Goal: Information Seeking & Learning: Learn about a topic

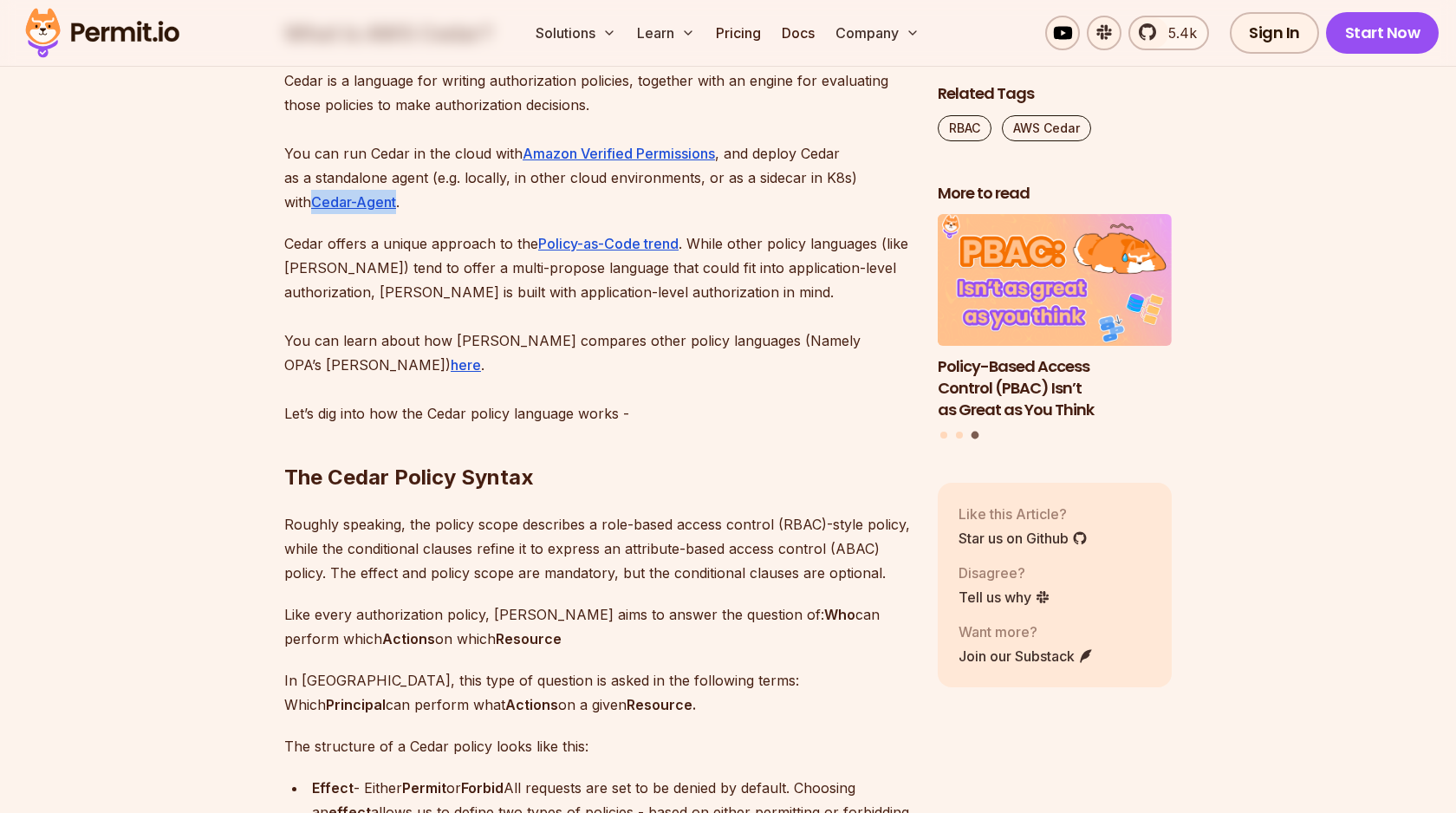
scroll to position [2295, 0]
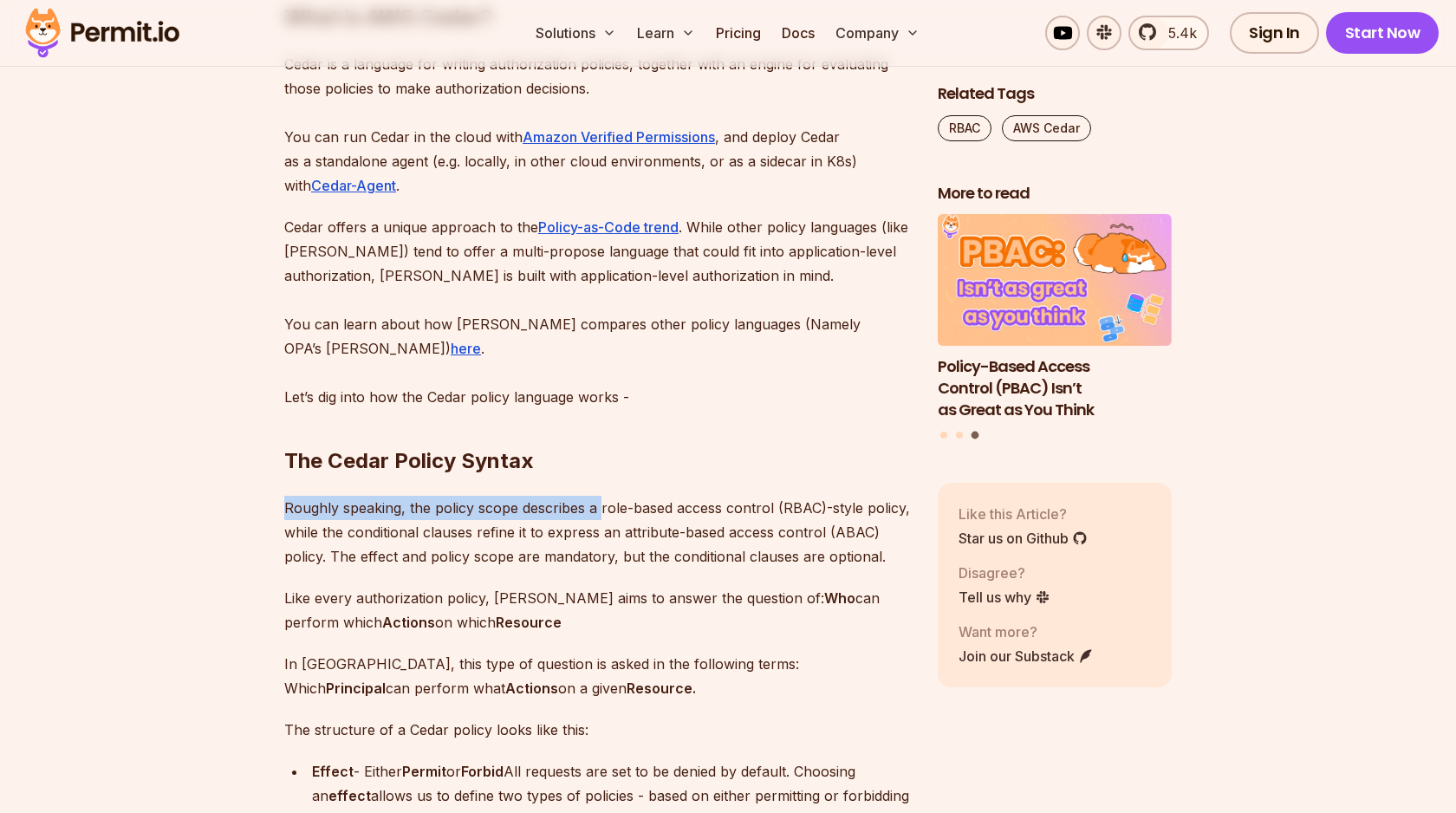
drag, startPoint x: 275, startPoint y: 476, endPoint x: 601, endPoint y: 484, distance: 326.1
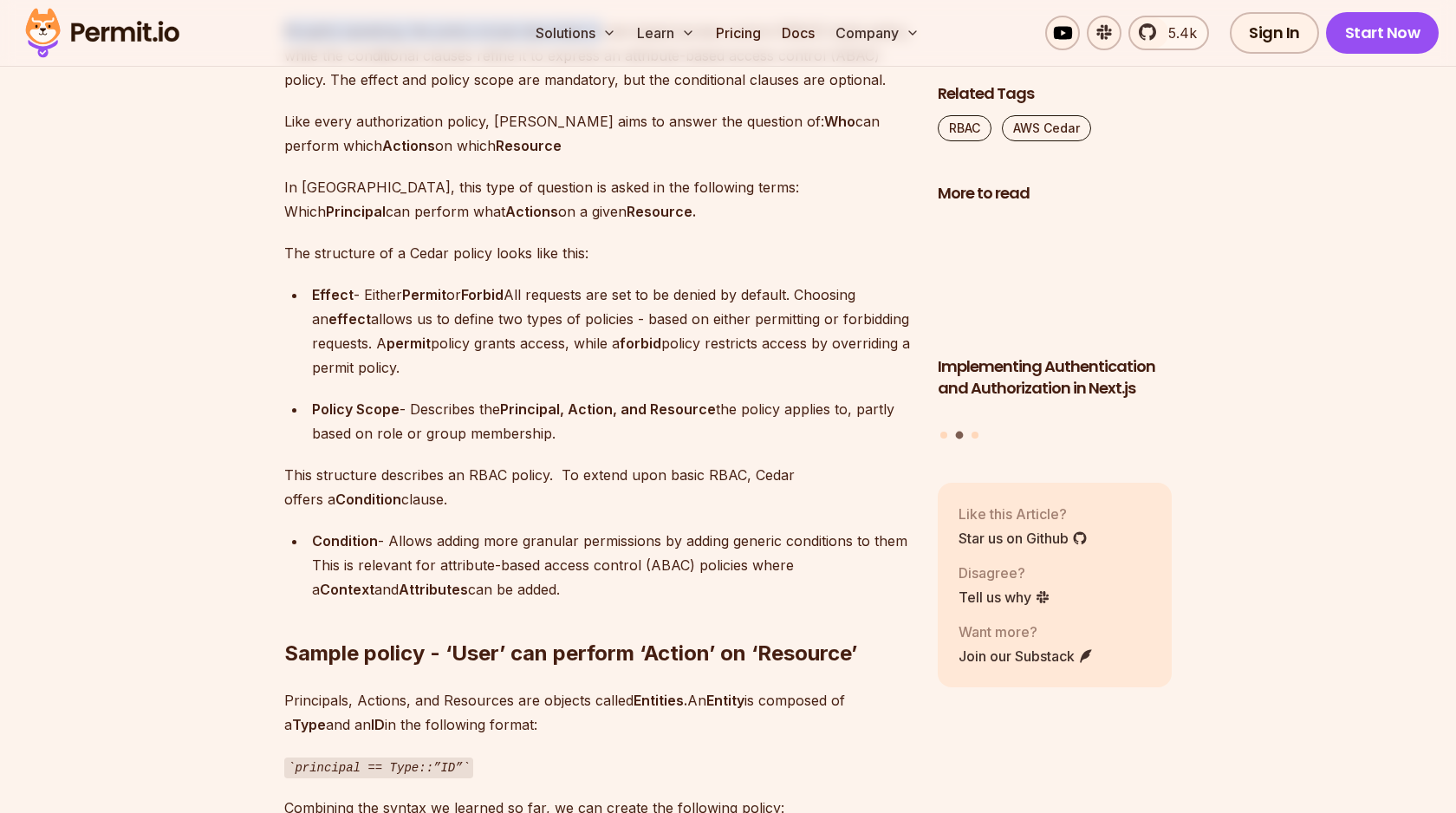
scroll to position [2785, 0]
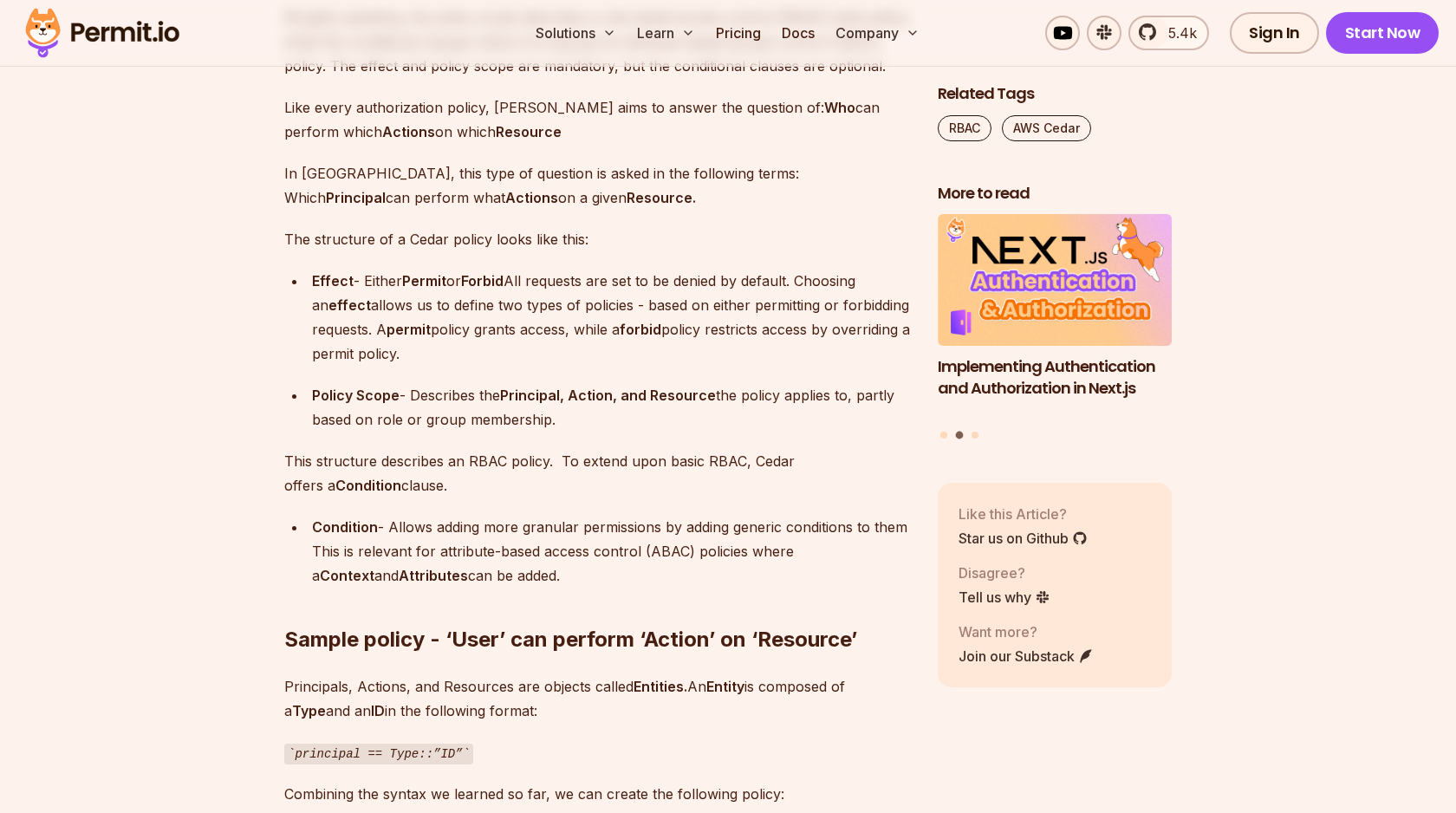
click at [351, 386] on strong "Policy Scope" at bounding box center [356, 395] width 88 height 17
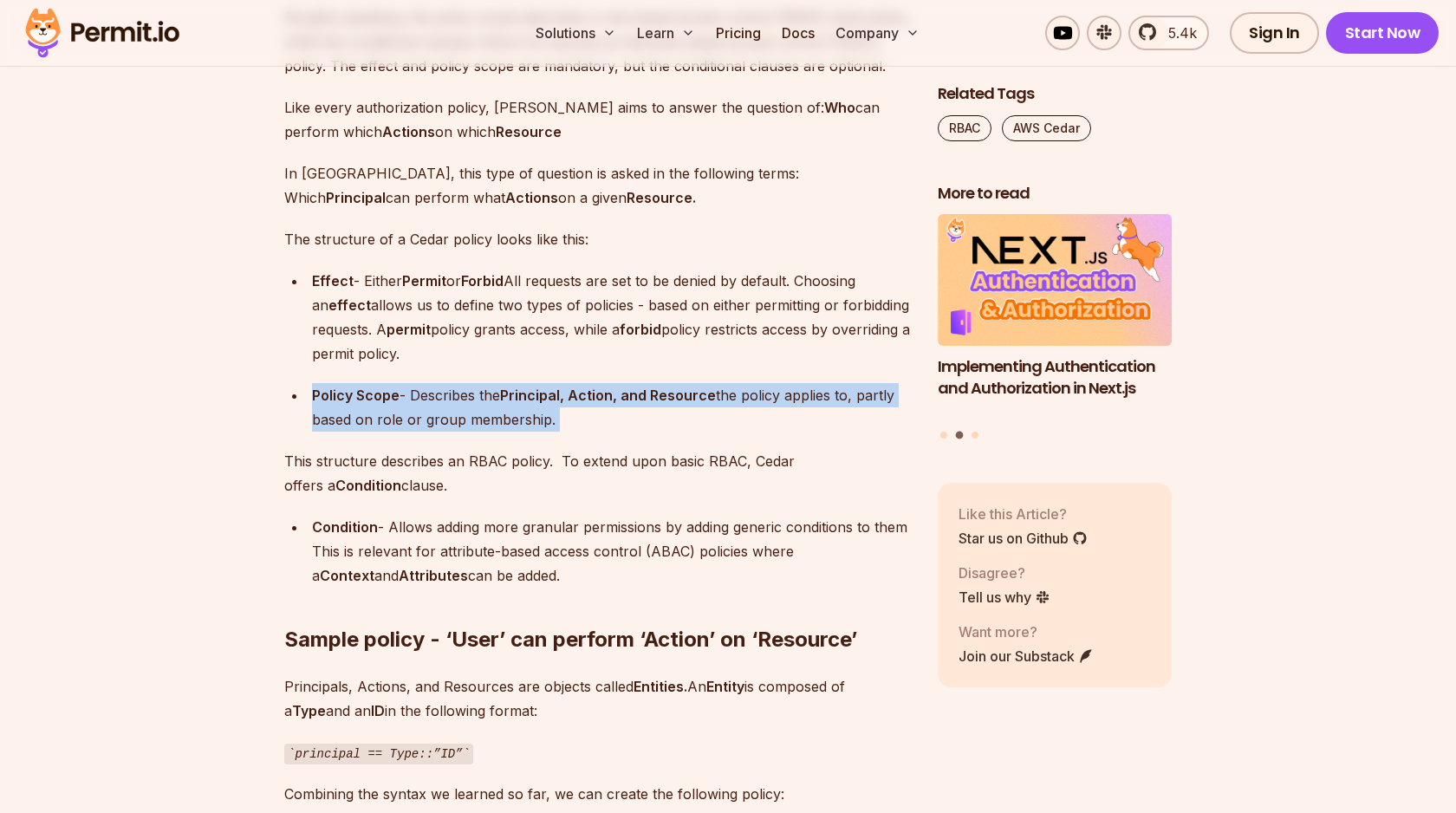
click at [351, 386] on strong "Policy Scope" at bounding box center [356, 395] width 88 height 17
click at [366, 386] on strong "Policy Scope" at bounding box center [356, 395] width 88 height 17
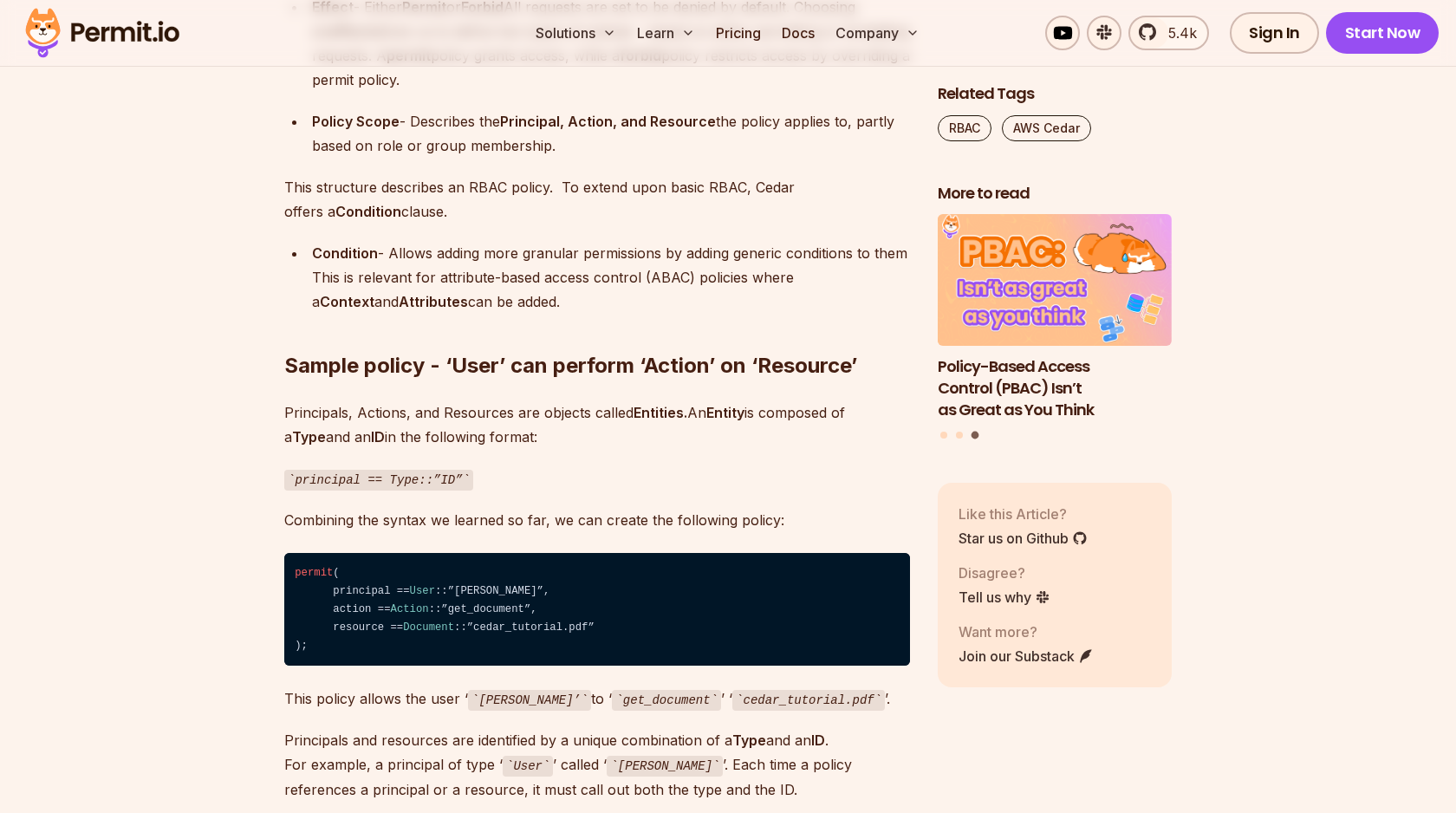
scroll to position [3072, 0]
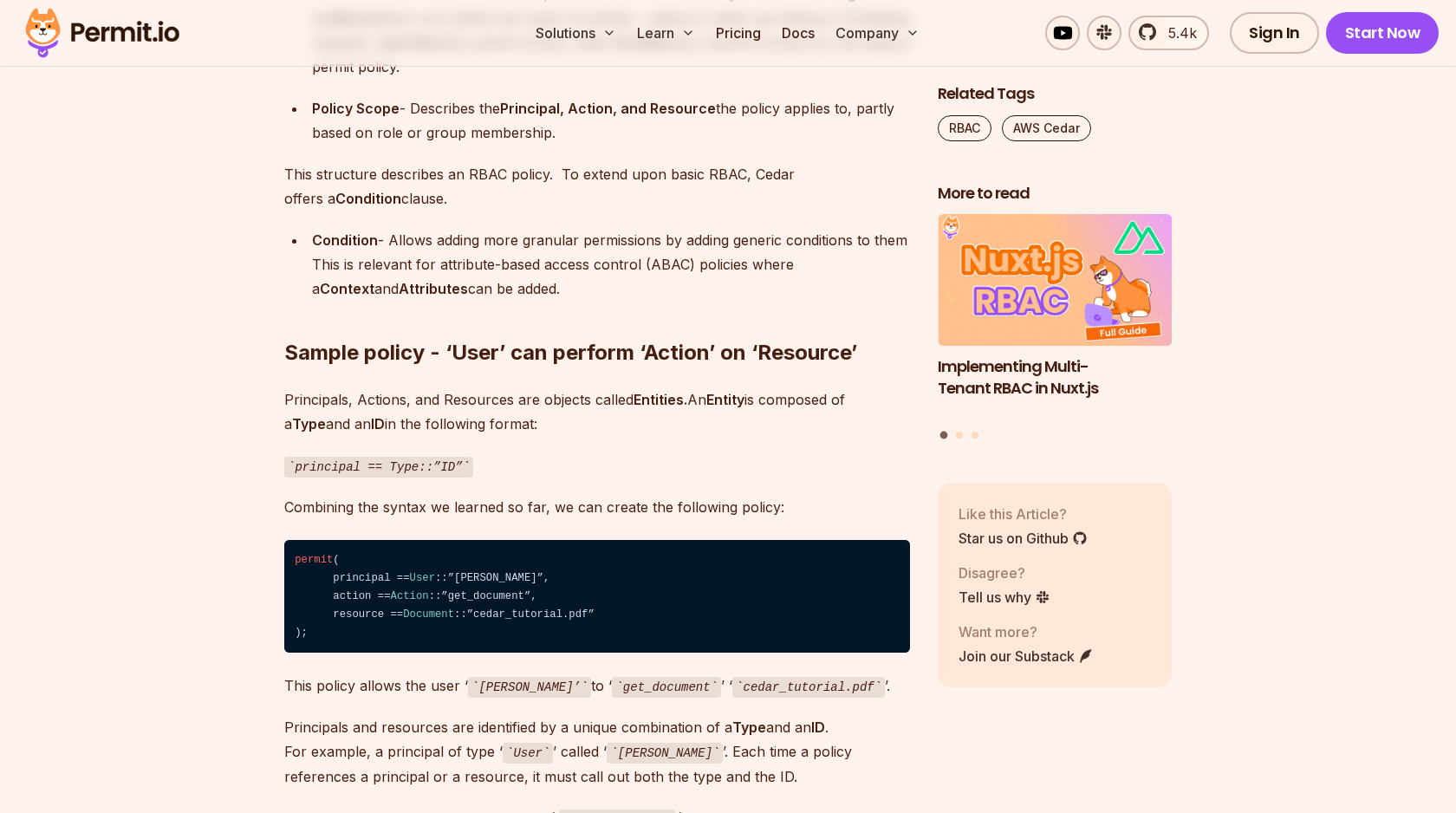
click at [313, 457] on code "principal == Type::”ID”" at bounding box center [379, 468] width 189 height 21
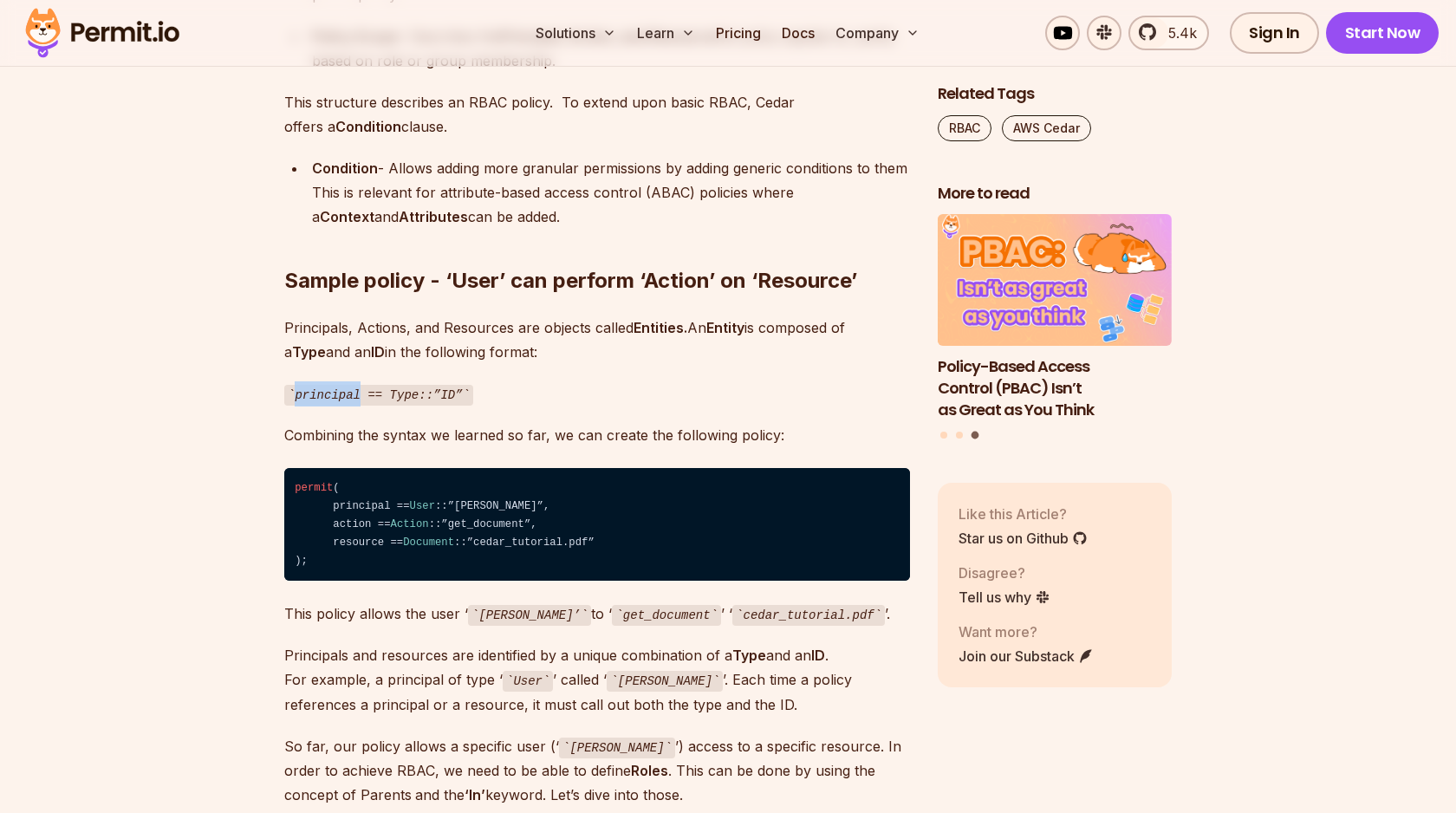
scroll to position [3158, 0]
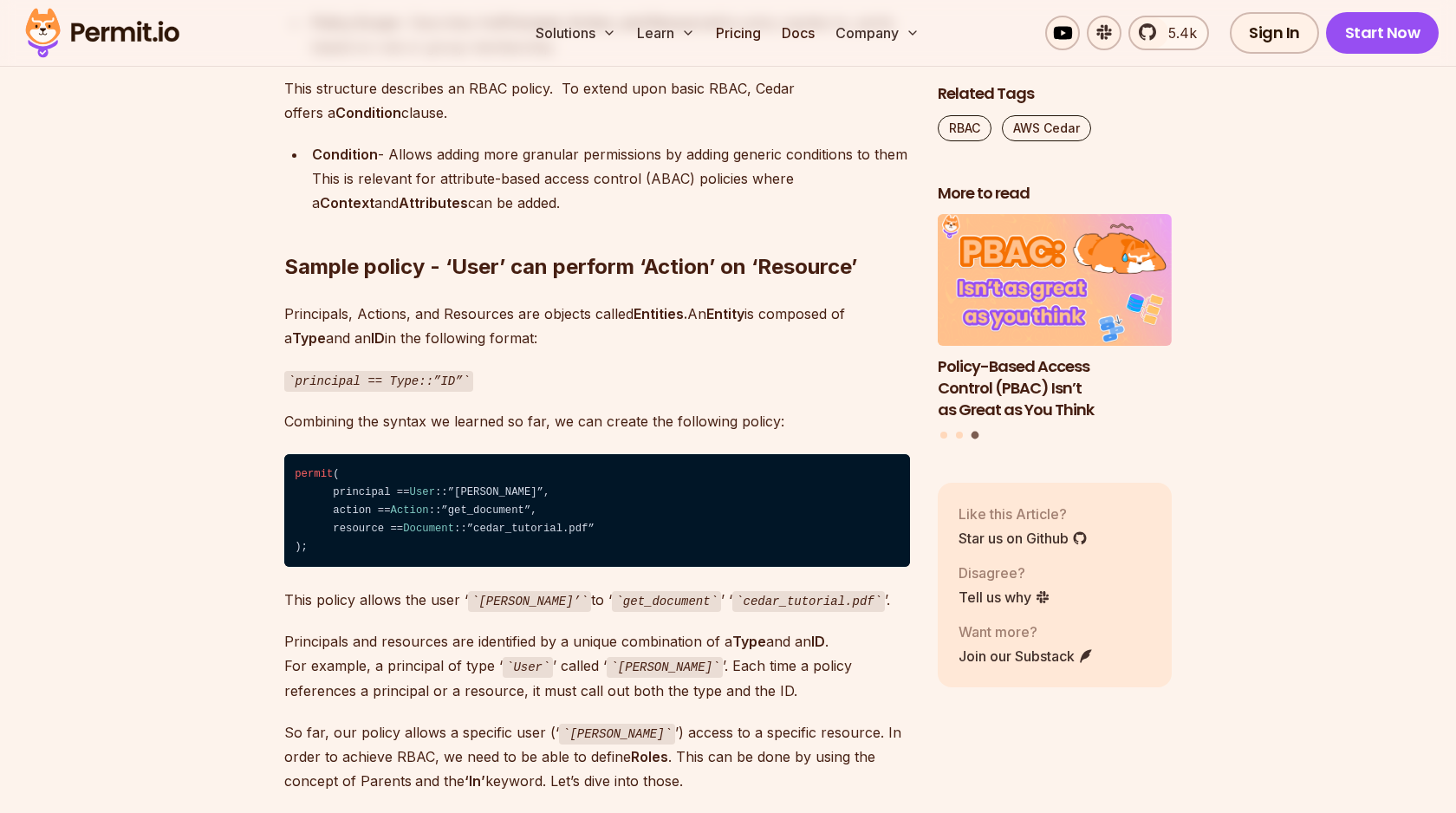
click at [361, 471] on code "permit ( principal == User ::”[PERSON_NAME]”, action == Action ::”get_document”…" at bounding box center [597, 511] width 626 height 113
click at [429, 487] on span "User" at bounding box center [423, 493] width 25 height 12
click at [465, 471] on code "permit ( principal == User ::”[PERSON_NAME]”, action == Action ::”get_document”…" at bounding box center [597, 511] width 626 height 113
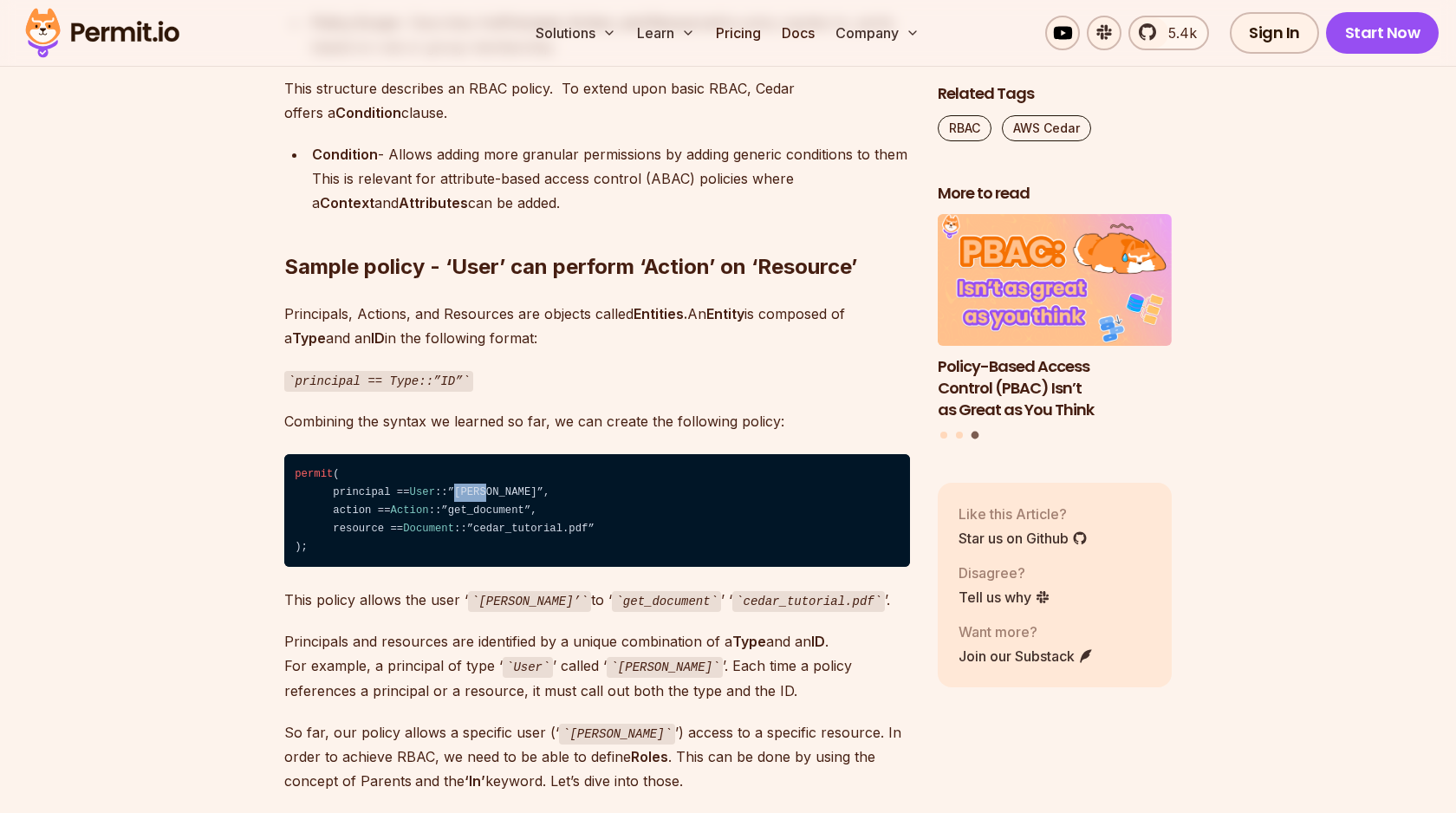
click at [465, 471] on code "permit ( principal == User ::”[PERSON_NAME]”, action == Action ::”get_document”…" at bounding box center [597, 511] width 626 height 113
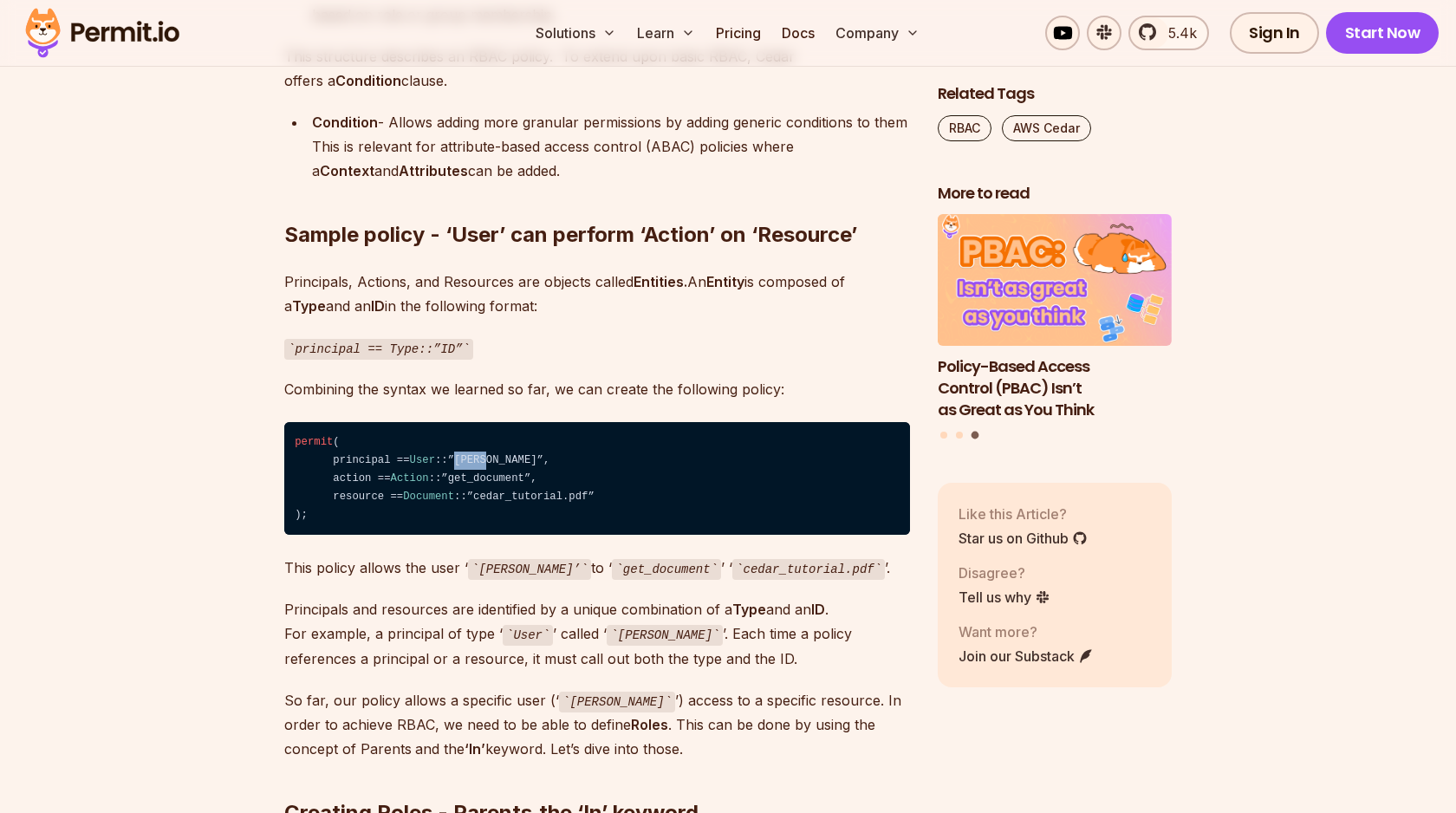
scroll to position [3190, 0]
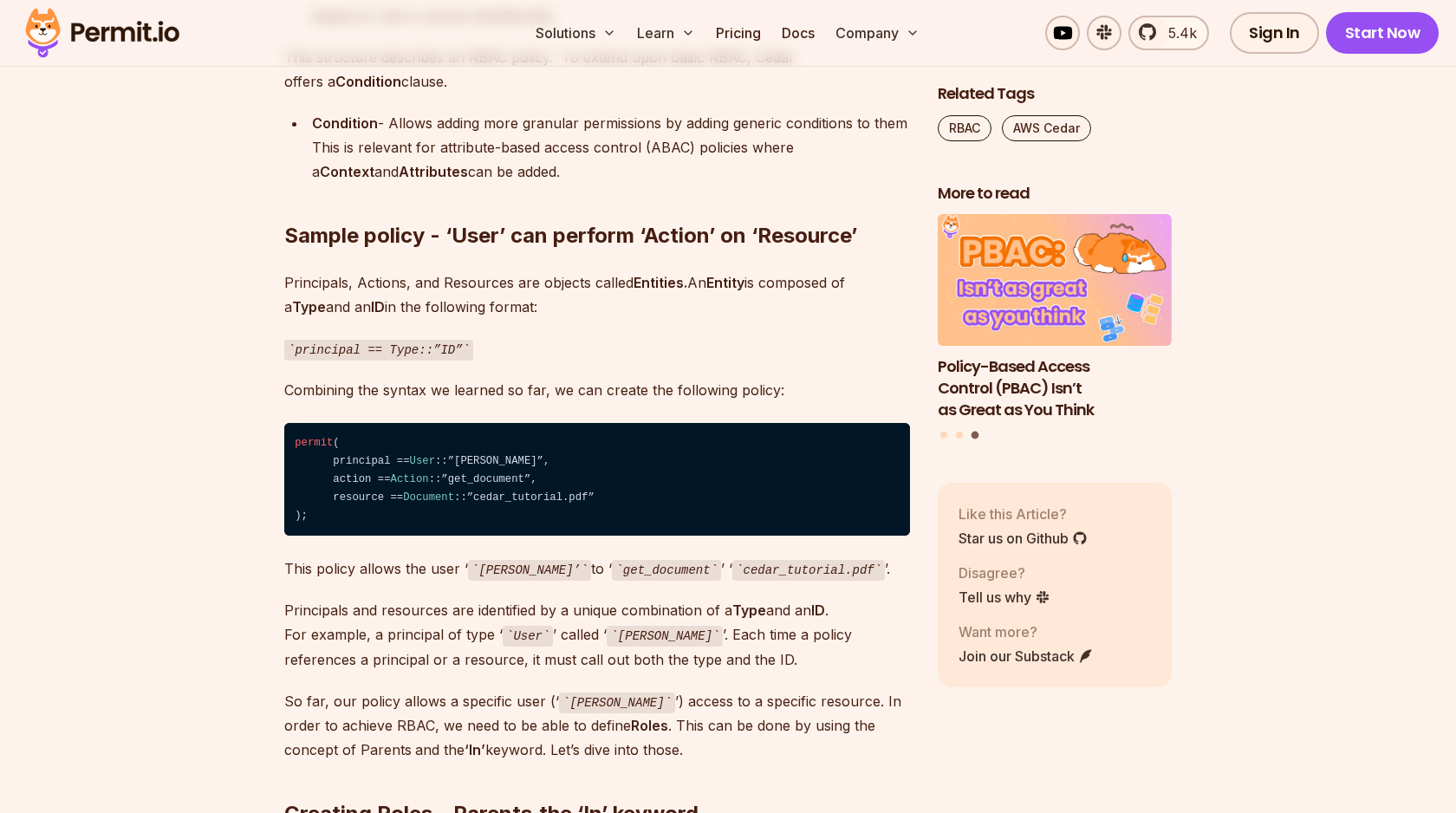
click at [465, 450] on code "permit ( principal == User ::”[PERSON_NAME]”, action == Action ::”get_document”…" at bounding box center [597, 479] width 626 height 113
click at [369, 470] on code "permit ( principal == User ::”[PERSON_NAME]”, action == Action ::”get_document”…" at bounding box center [597, 479] width 626 height 113
click at [435, 492] on span "Document" at bounding box center [428, 497] width 51 height 12
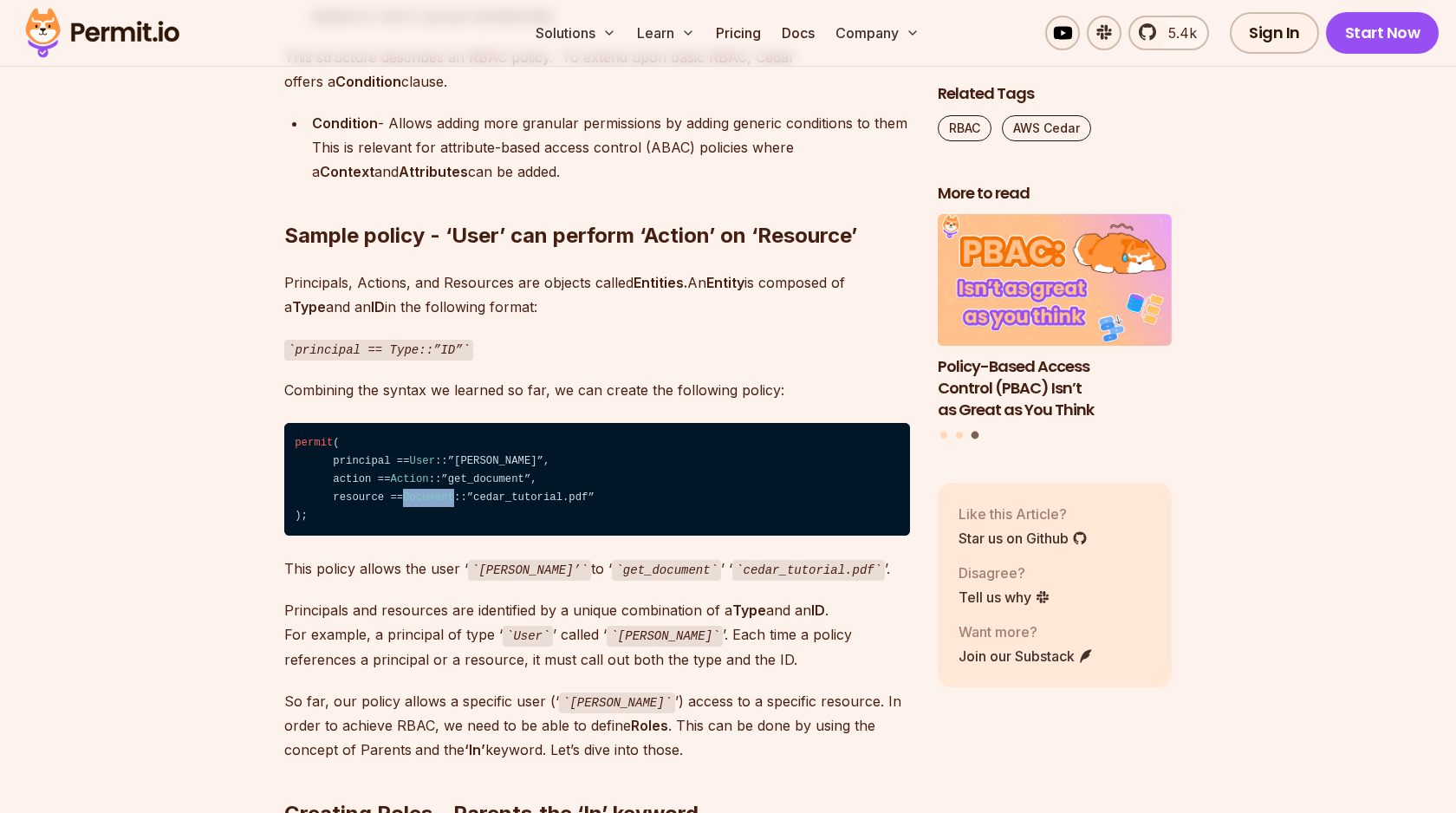
click at [435, 492] on span "Document" at bounding box center [428, 497] width 51 height 12
click at [531, 470] on code "permit ( principal == User ::”[PERSON_NAME]”, action == Action ::”get_document”…" at bounding box center [597, 479] width 626 height 113
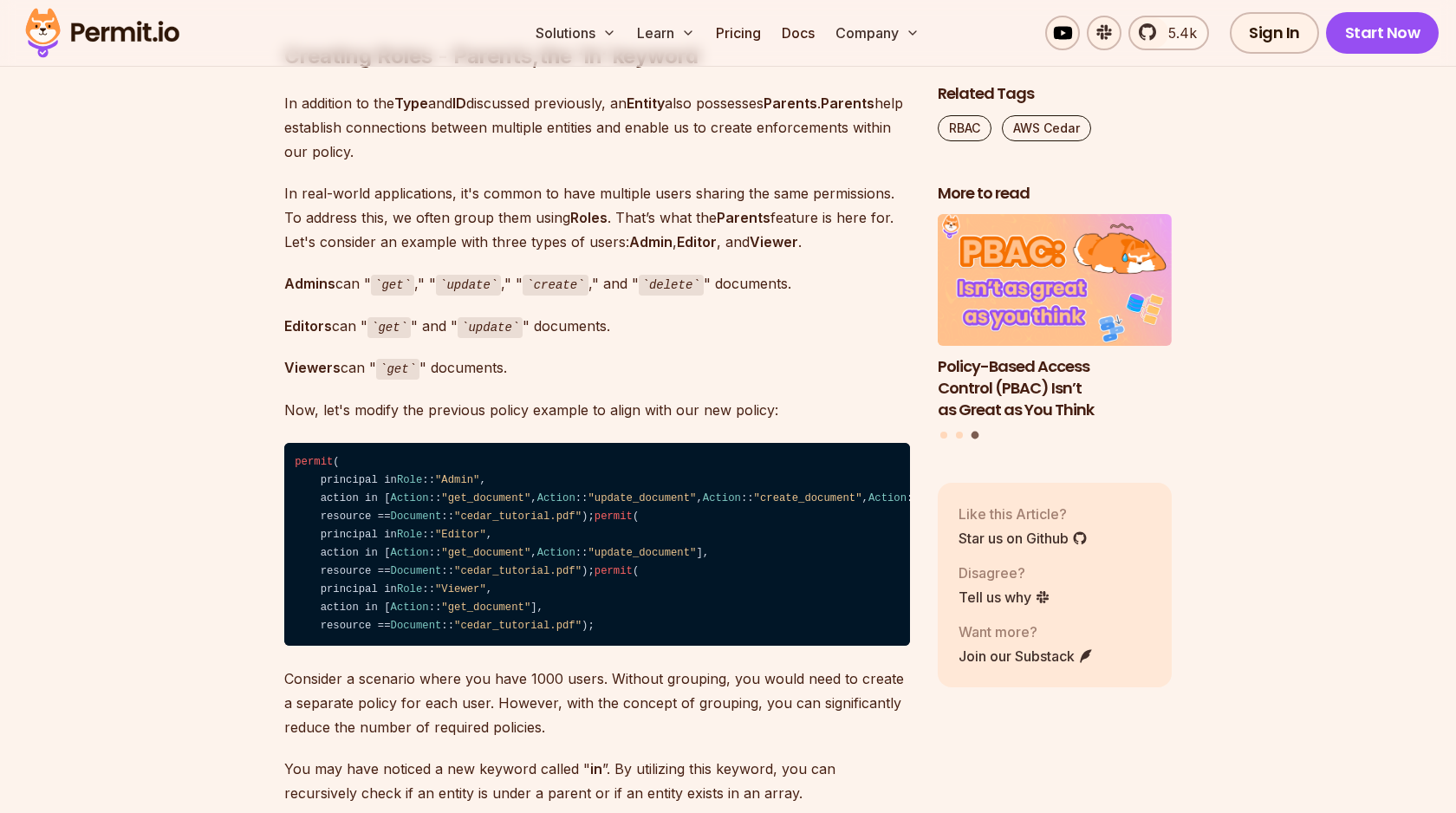
scroll to position [3961, 0]
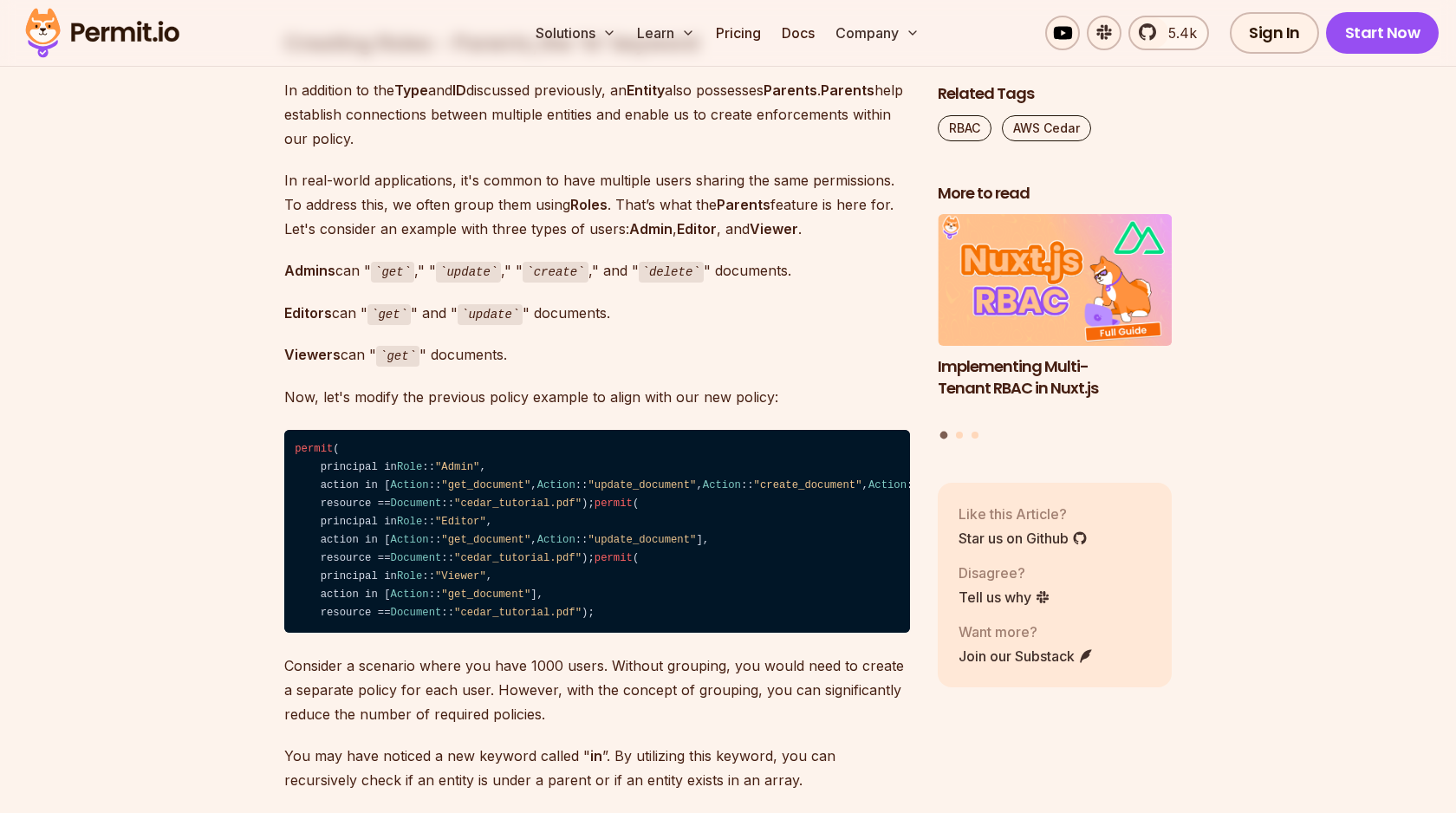
click at [407, 461] on span "Role" at bounding box center [409, 467] width 25 height 12
drag, startPoint x: 300, startPoint y: 444, endPoint x: 532, endPoint y: 444, distance: 232.0
click at [531, 444] on code "permit ( principal in Role :: "Admin" , action in [ Action :: "get_document" , …" at bounding box center [597, 532] width 626 height 204
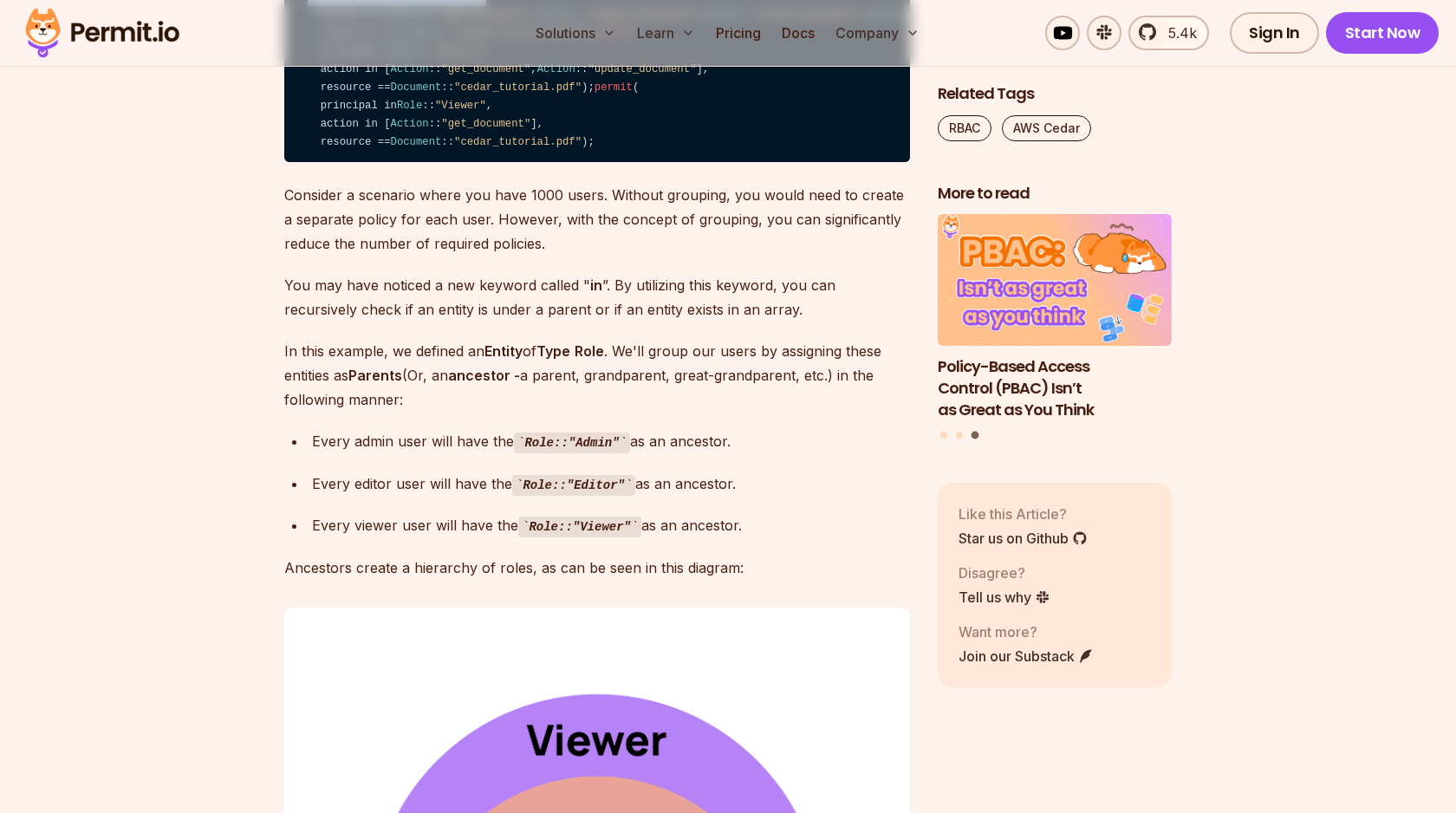
scroll to position [4445, 0]
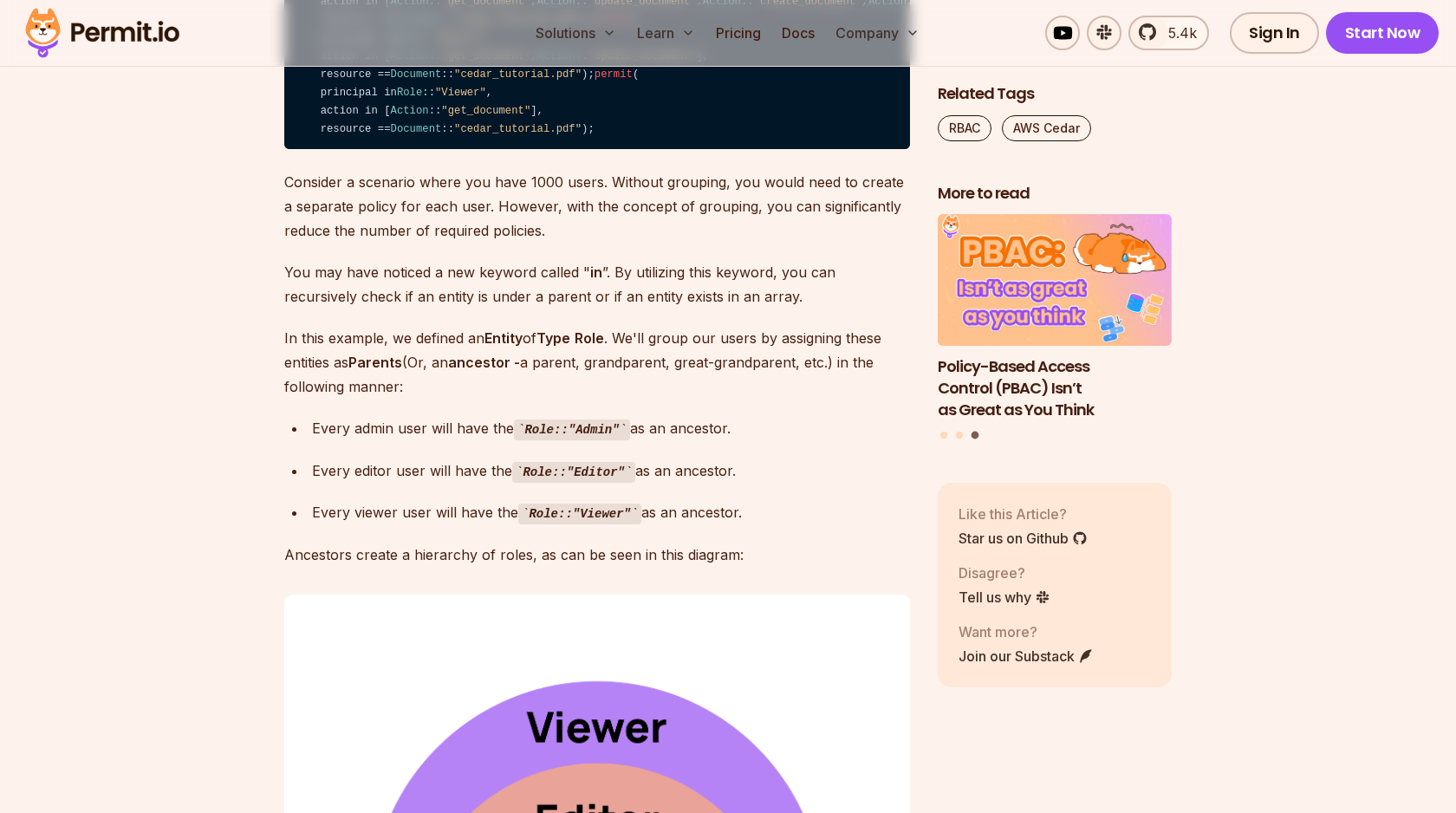
click at [501, 347] on strong "Entity" at bounding box center [504, 339] width 38 height 17
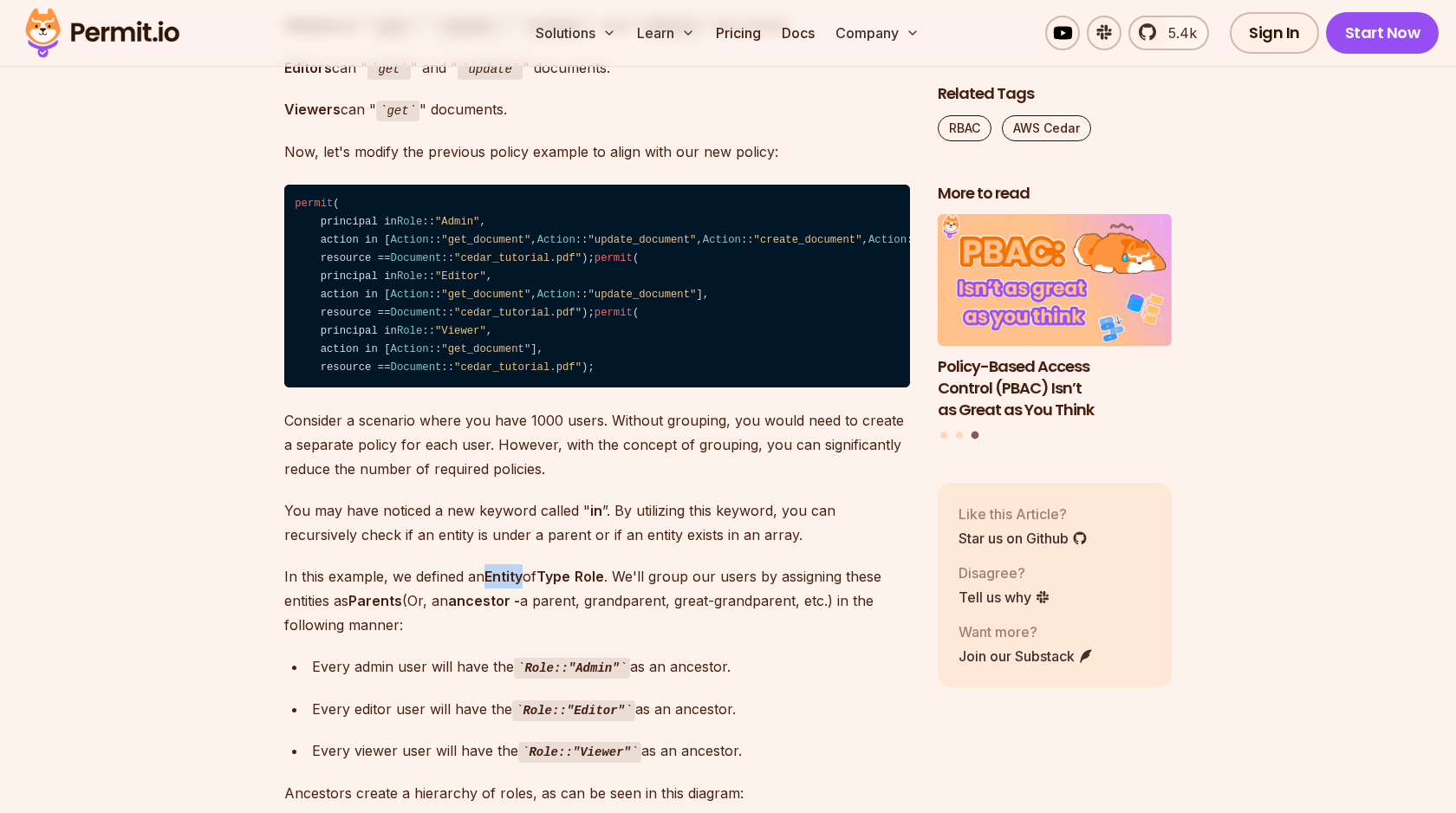
scroll to position [4198, 0]
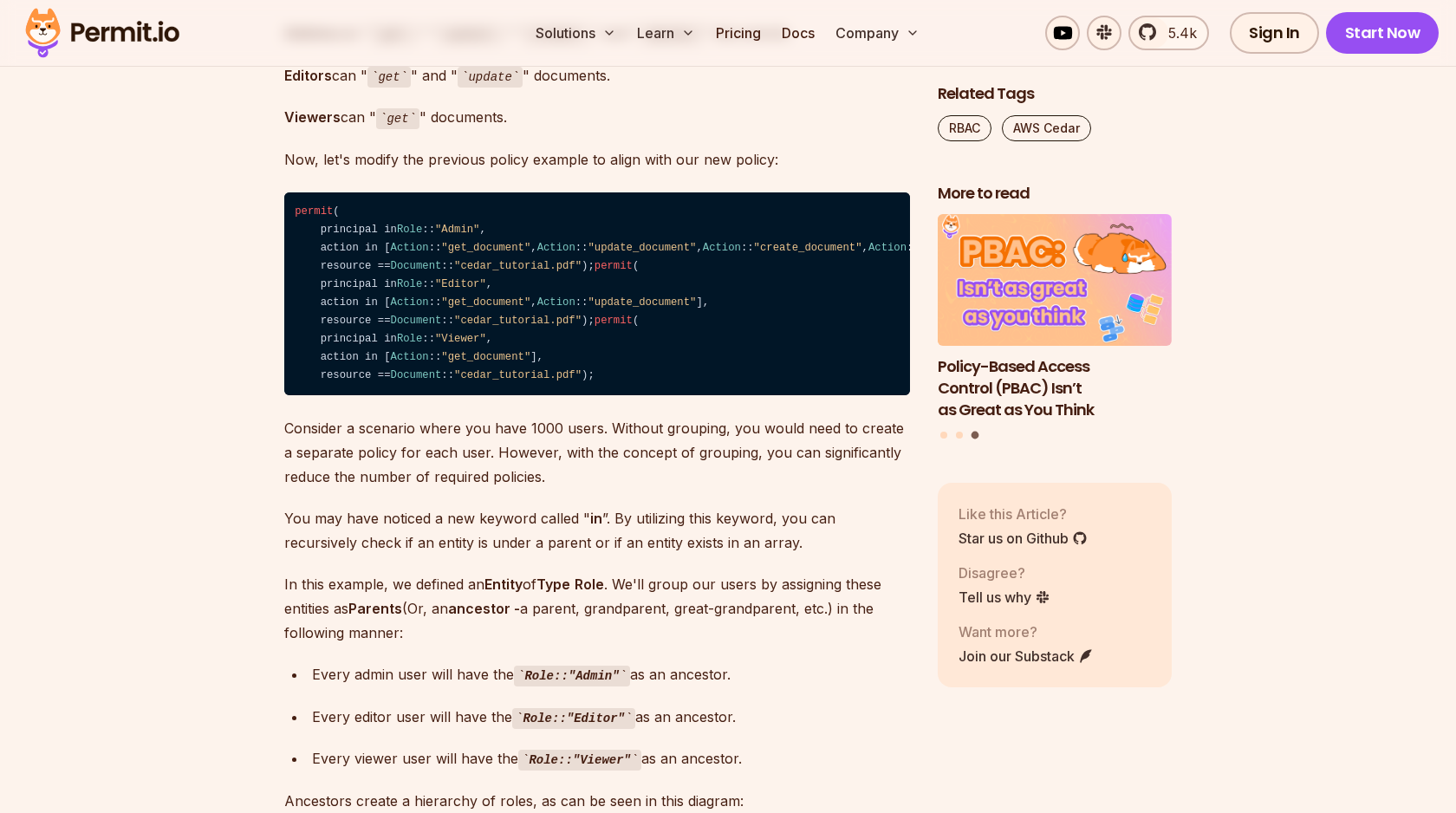
click at [355, 332] on code "permit ( principal in Role :: "Admin" , action in [ Action :: "get_document" , …" at bounding box center [597, 294] width 626 height 204
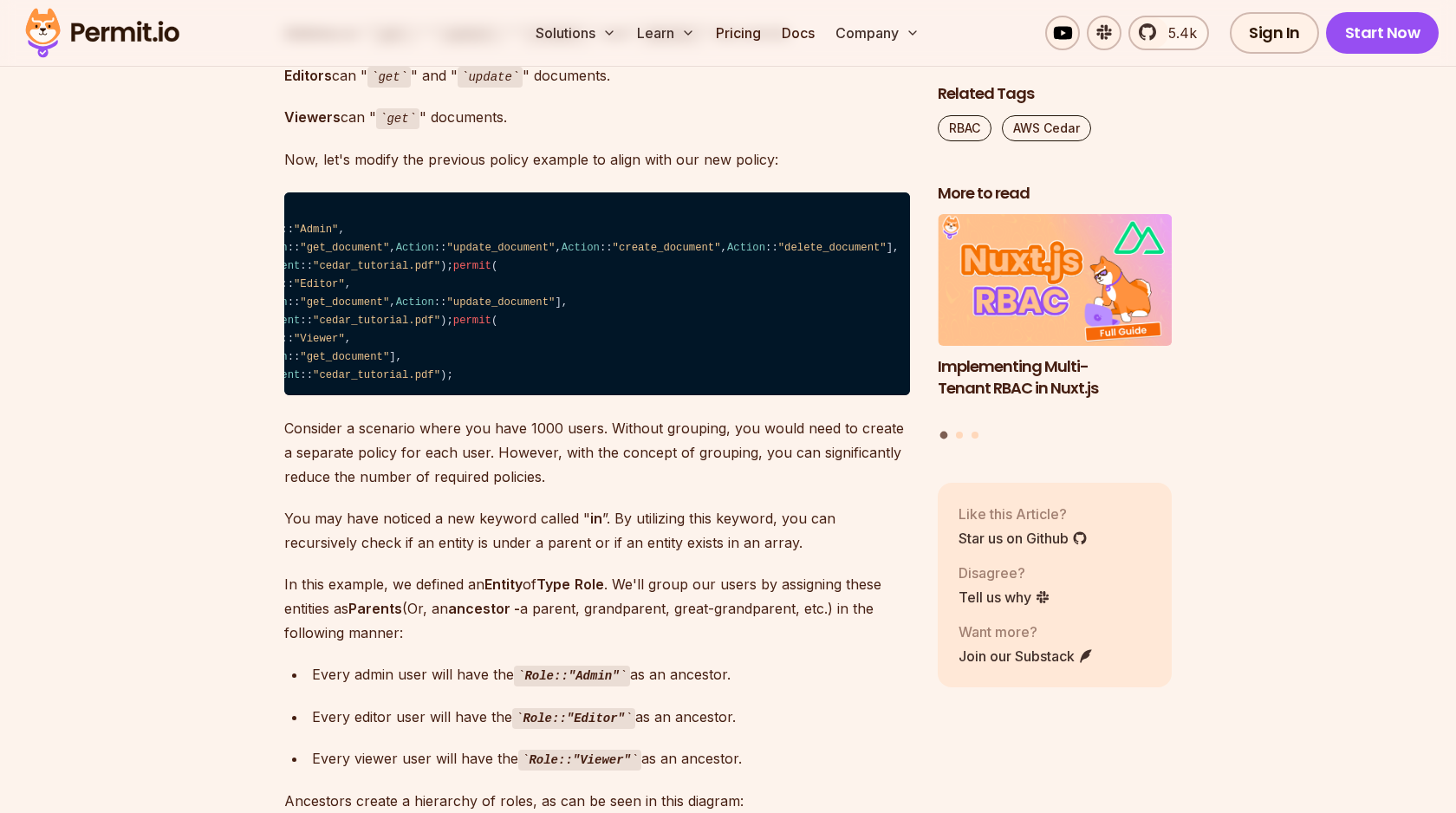
scroll to position [0, 0]
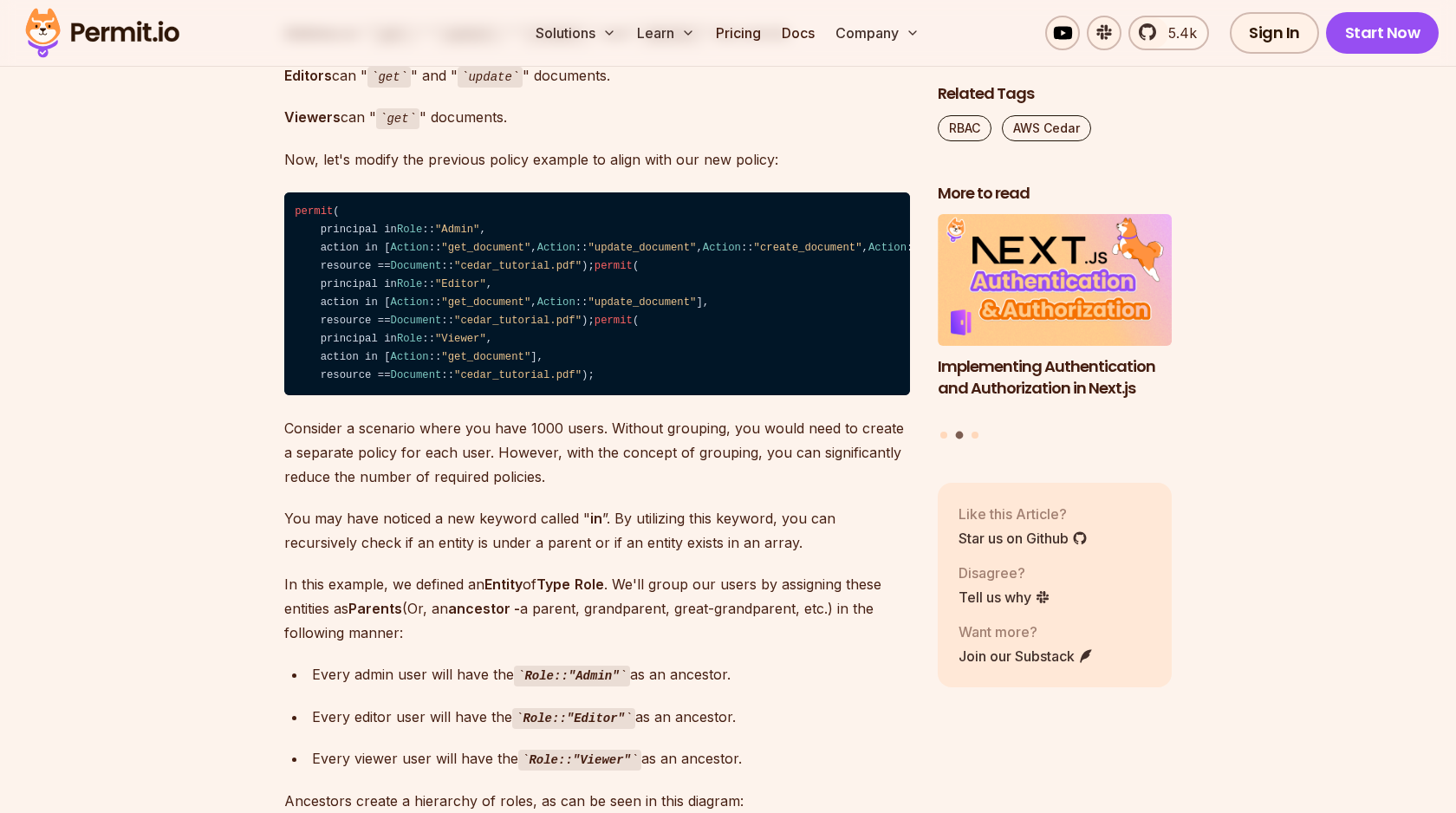
click at [475, 291] on span ""Editor"" at bounding box center [460, 284] width 51 height 12
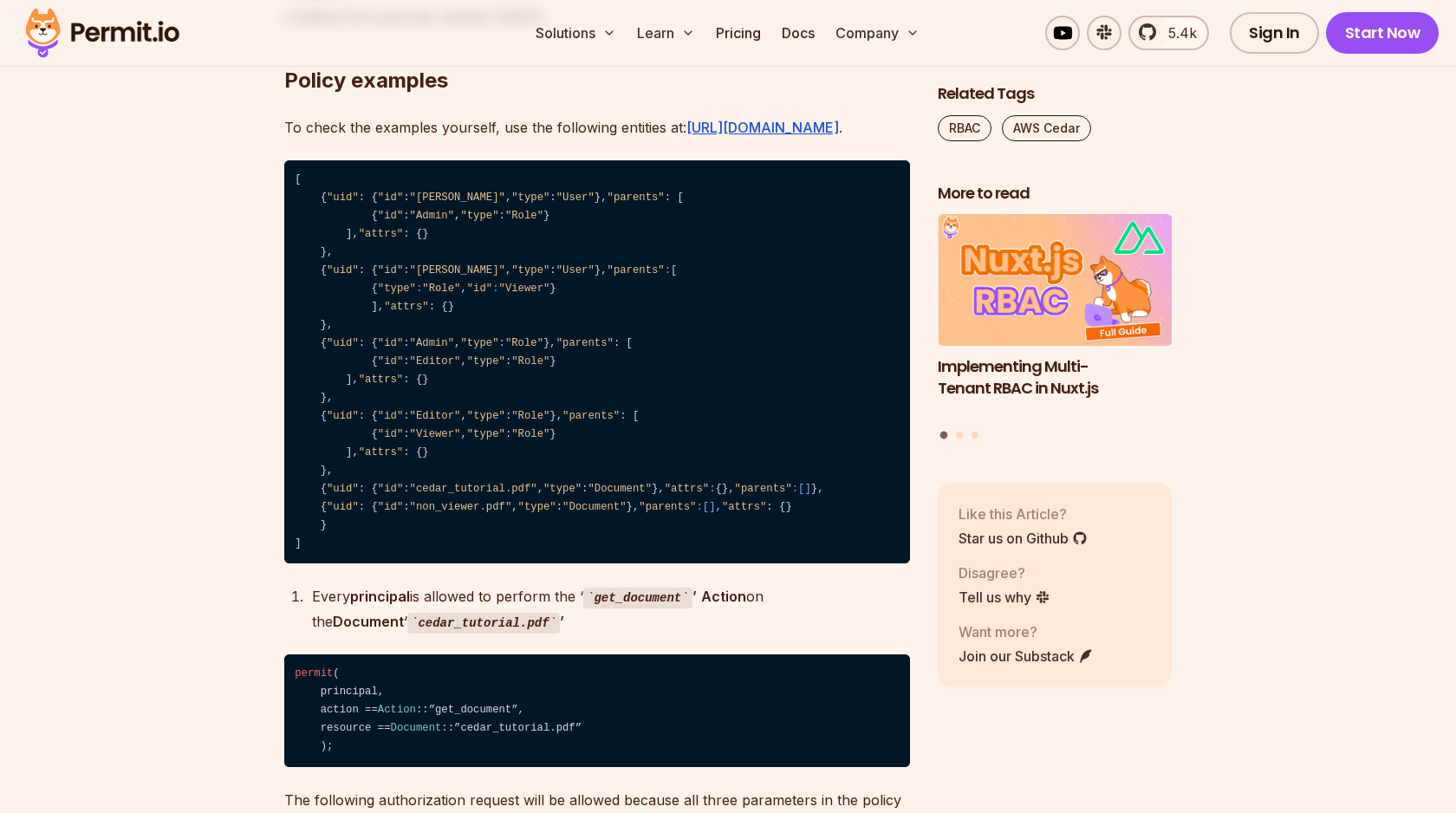
scroll to position [6305, 0]
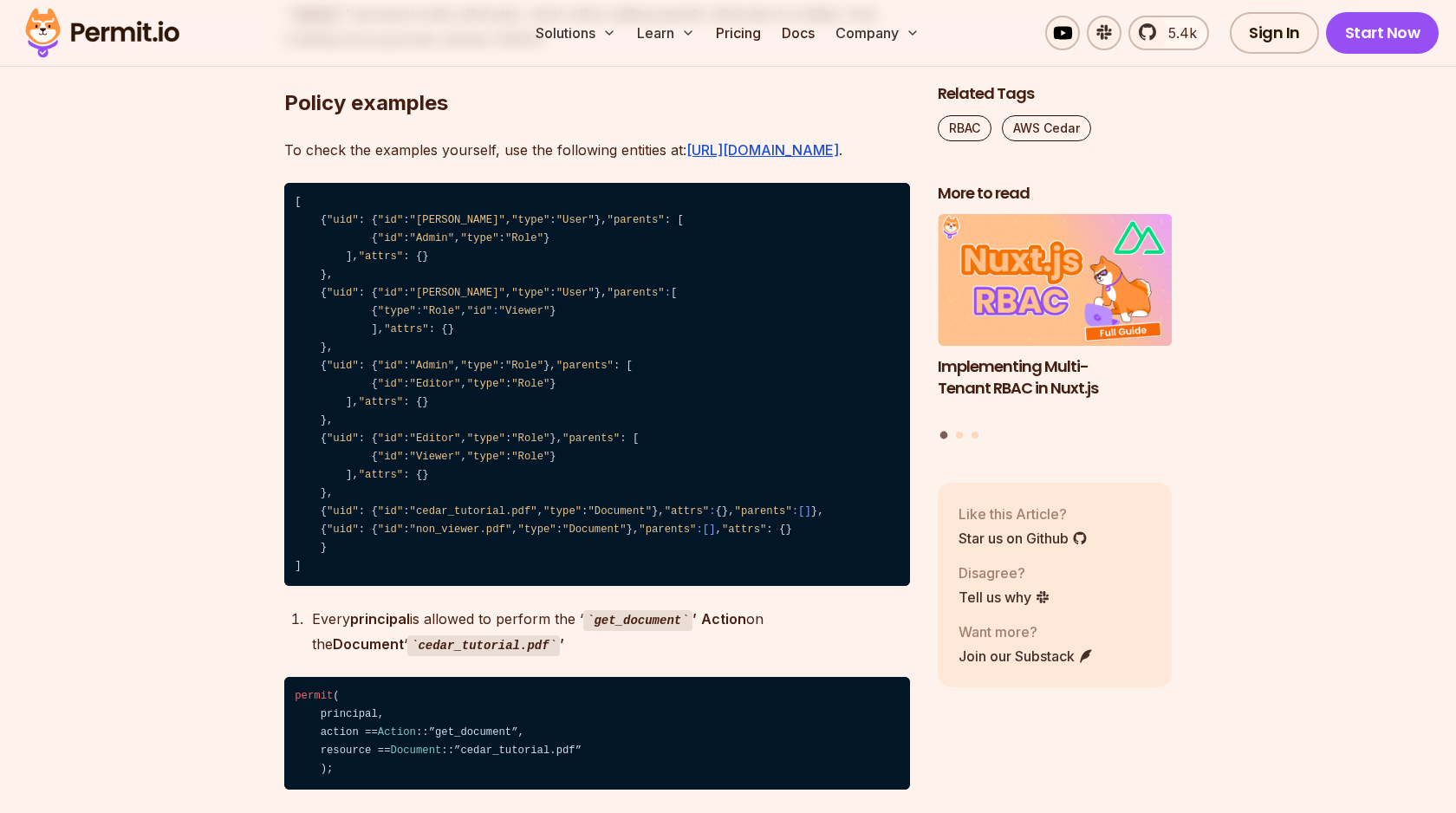
click at [452, 479] on code "[ { "uid" : { "id" : "[PERSON_NAME]" , "type" : "User" }, "parents" : [ { "id" …" at bounding box center [597, 385] width 626 height 405
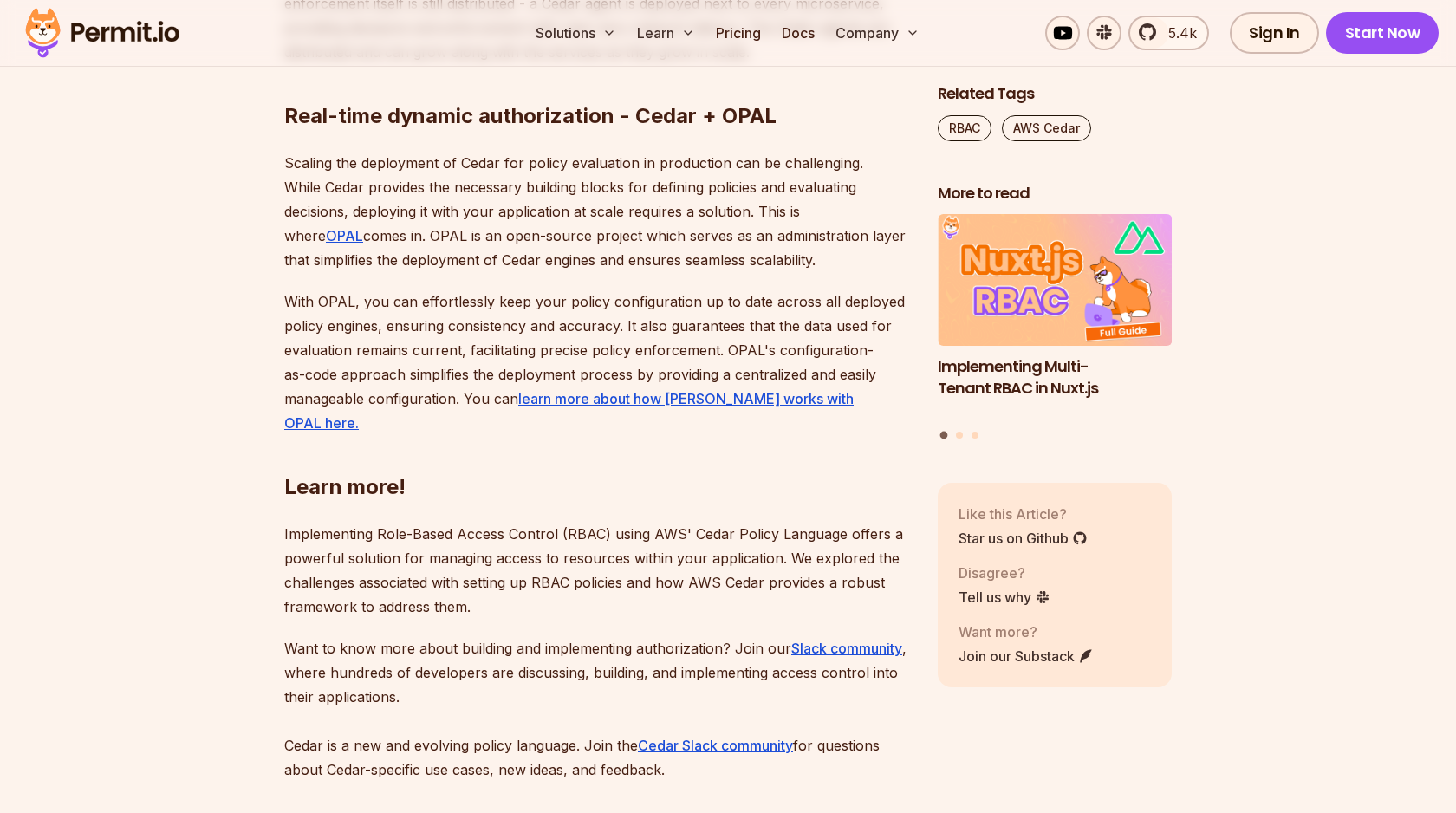
scroll to position [11601, 0]
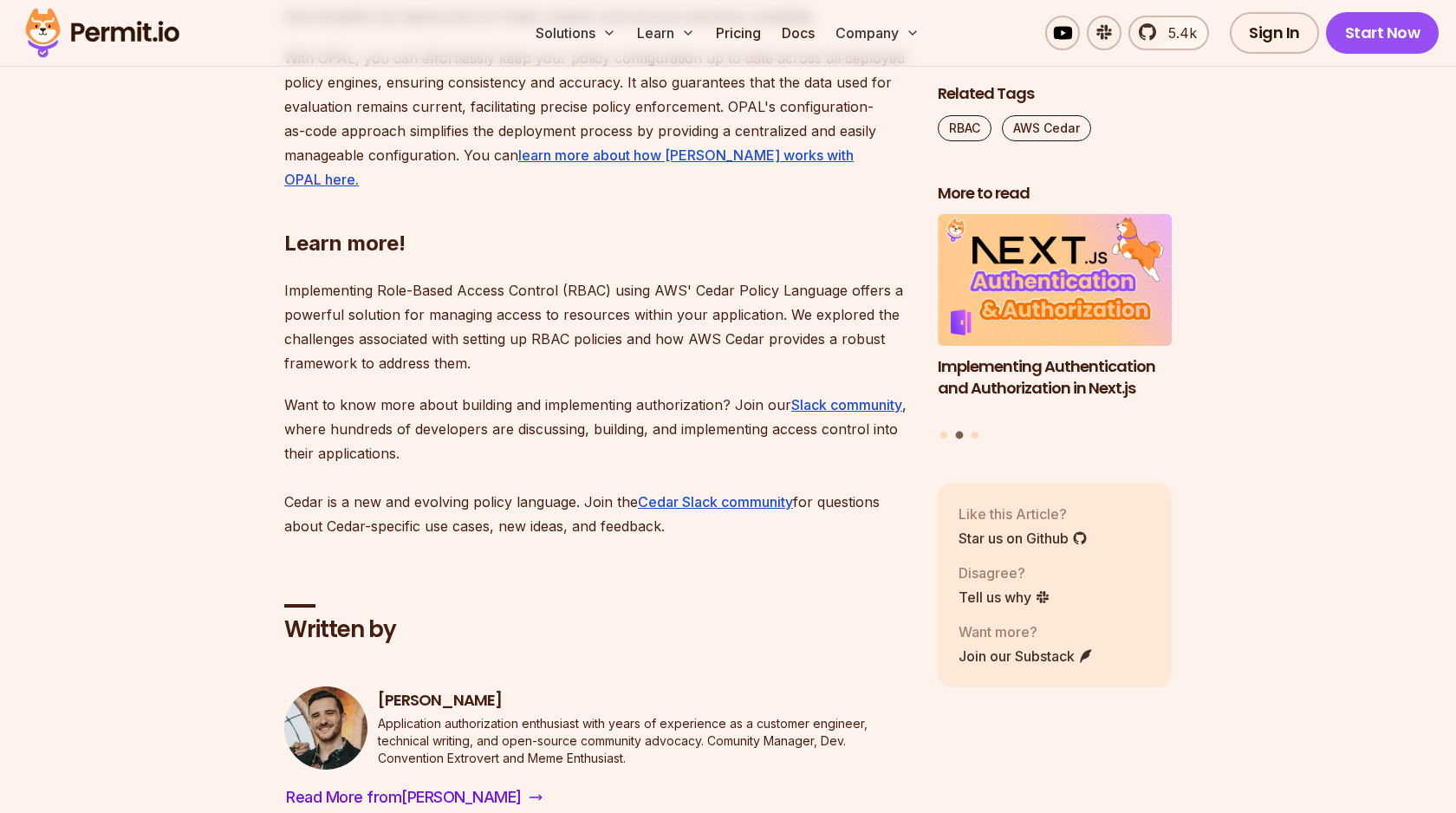
scroll to position [11818, 0]
